Goal: Information Seeking & Learning: Find specific fact

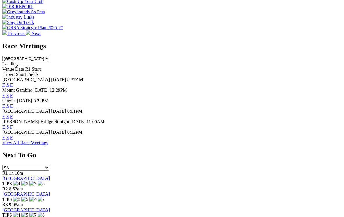
scroll to position [232, 0]
click at [13, 135] on link "F" at bounding box center [11, 137] width 3 height 5
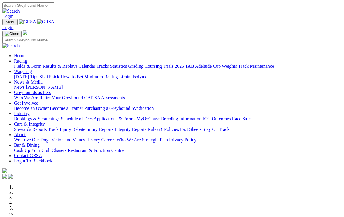
scroll to position [242, 0]
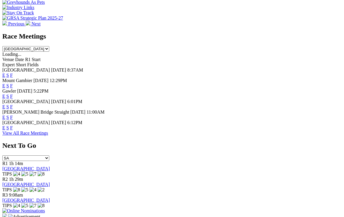
click at [13, 104] on link "F" at bounding box center [11, 106] width 3 height 5
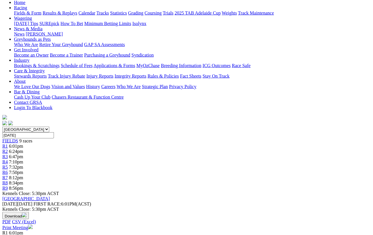
scroll to position [64, 0]
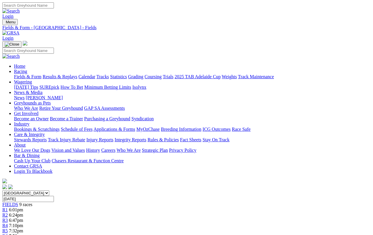
scroll to position [84, 0]
